Goal: Find specific fact: Find specific fact

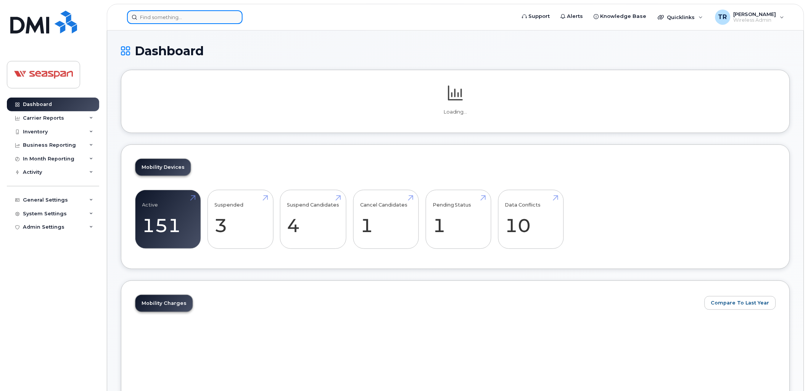
click at [191, 17] on input at bounding box center [185, 17] width 116 height 14
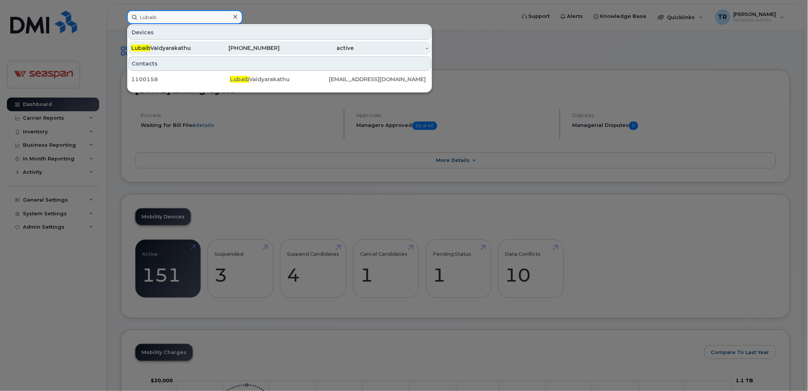
type input "Lubaib"
click at [170, 50] on div "[PERSON_NAME]" at bounding box center [168, 48] width 74 height 8
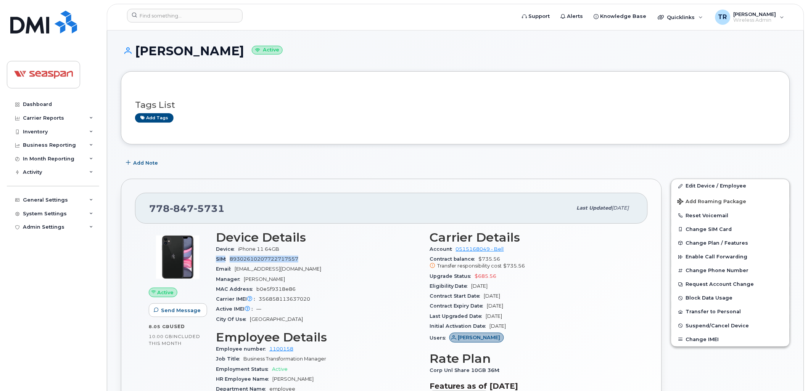
drag, startPoint x: 304, startPoint y: 256, endPoint x: 212, endPoint y: 259, distance: 92.0
click at [212, 259] on div "Device Details Device iPhone 11 64GB SIM [TECHNICAL_ID] Email [EMAIL_ADDRESS][D…" at bounding box center [318, 350] width 214 height 249
copy div "SIM [TECHNICAL_ID]"
drag, startPoint x: 241, startPoint y: 207, endPoint x: 143, endPoint y: 206, distance: 98.4
click at [143, 206] on div "[PHONE_NUMBER] Last updated [DATE]" at bounding box center [391, 208] width 513 height 31
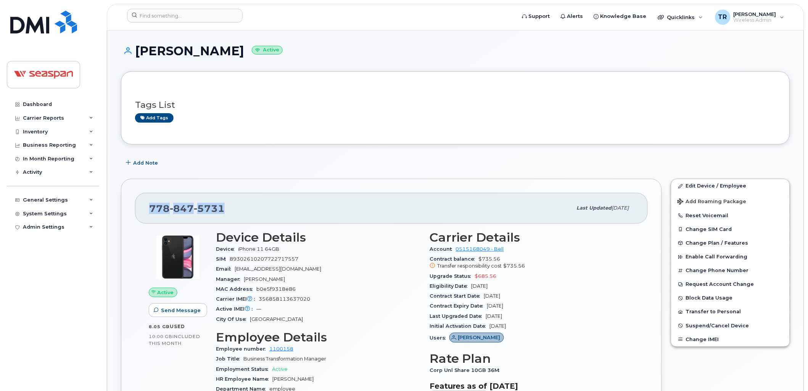
copy span "[PHONE_NUMBER]"
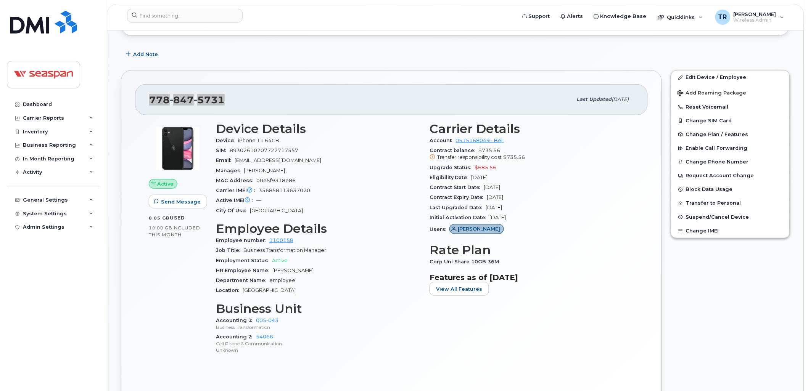
scroll to position [113, 0]
